Goal: Information Seeking & Learning: Learn about a topic

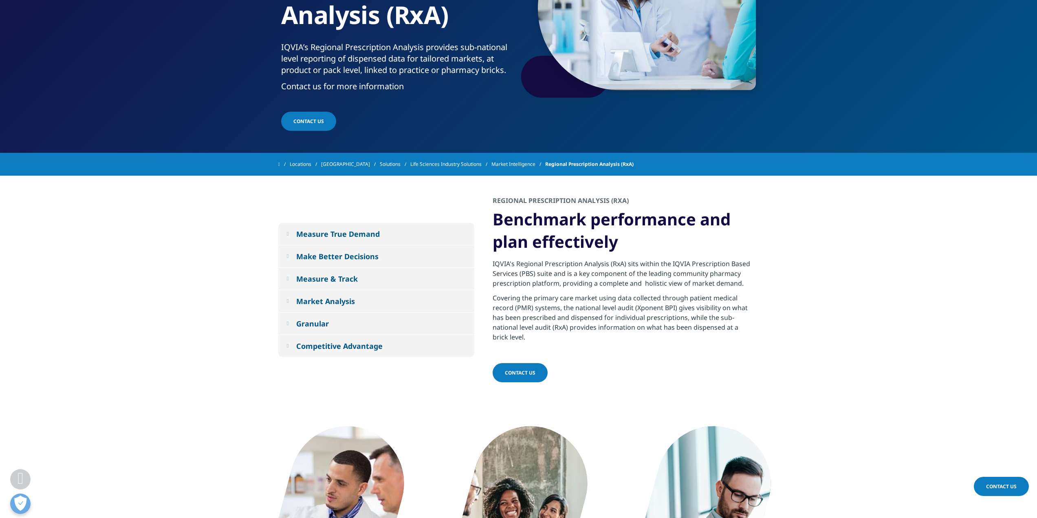
scroll to position [163, 0]
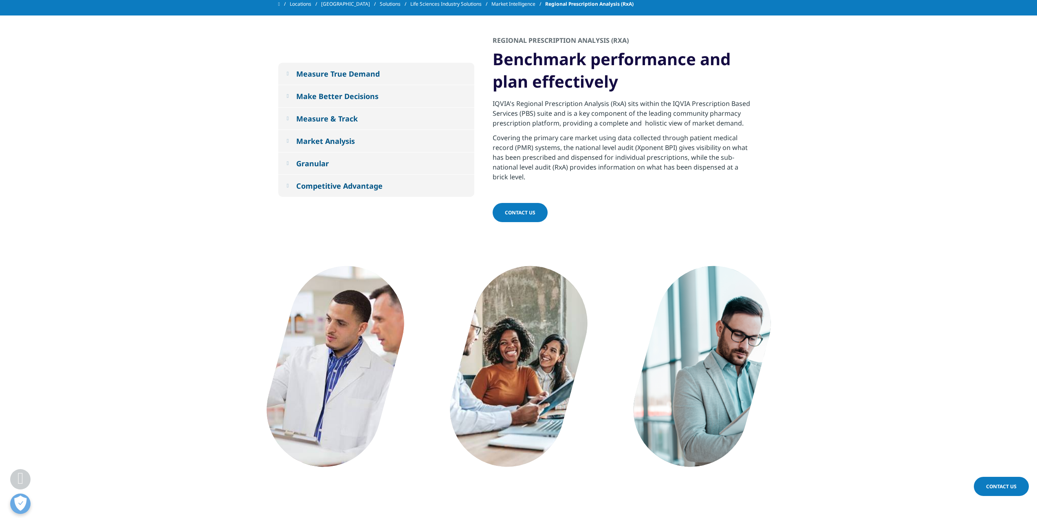
scroll to position [448, 0]
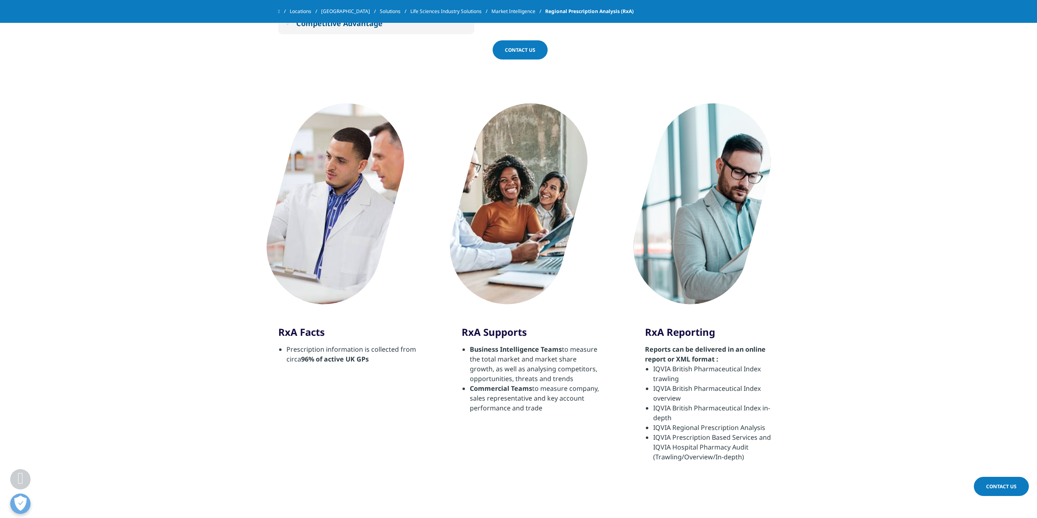
drag, startPoint x: 1036, startPoint y: 216, endPoint x: 1042, endPoint y: 60, distance: 156.1
click at [1036, 60] on html "Clear Search Loading IQVIA.COM United Kingdom Choose a Region Contact Us" at bounding box center [518, 320] width 1037 height 1536
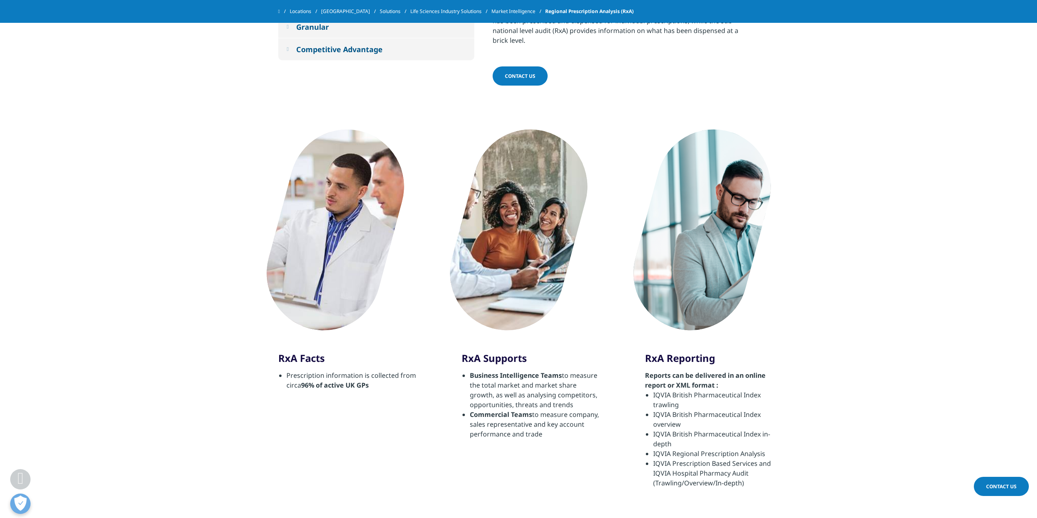
scroll to position [0, 0]
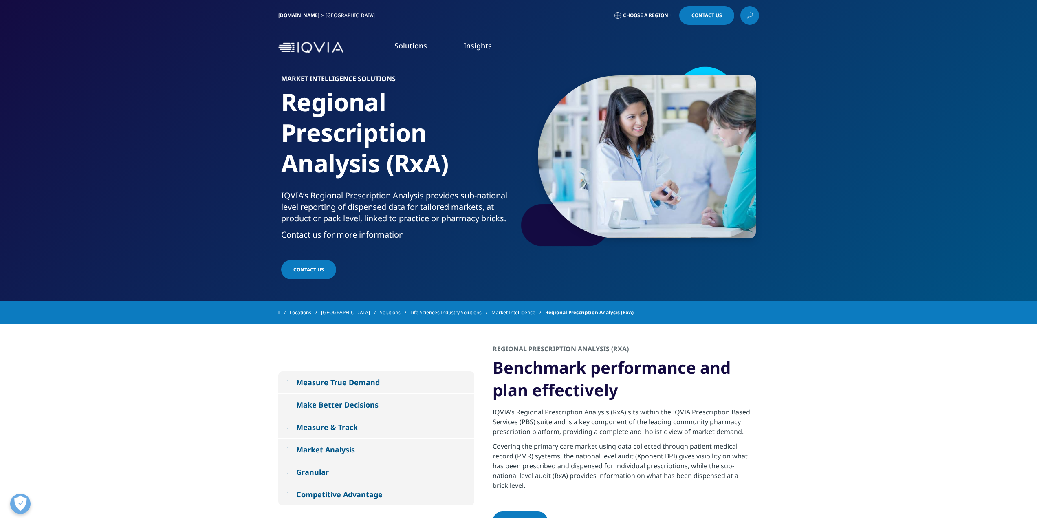
click at [299, 42] on img at bounding box center [310, 48] width 65 height 12
